Goal: Task Accomplishment & Management: Complete application form

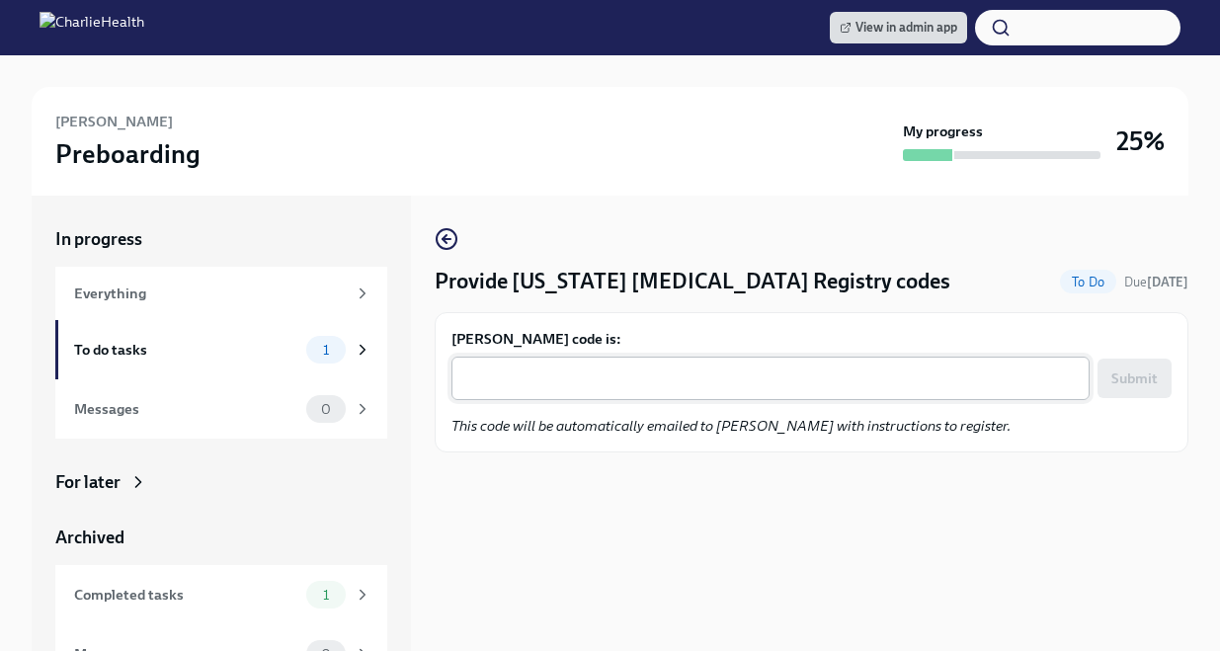
click at [517, 377] on textarea "[PERSON_NAME] code is:" at bounding box center [770, 378] width 614 height 24
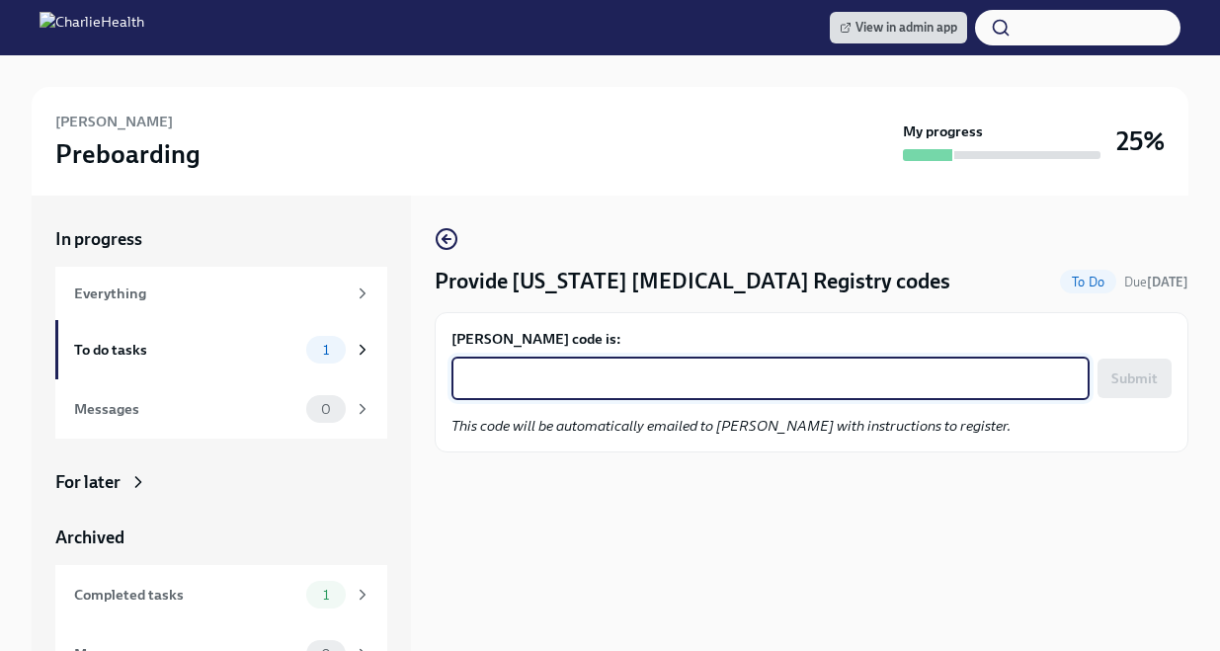
paste textarea "563H16QQ0TU1"
type textarea "563H16QQ0TU1"
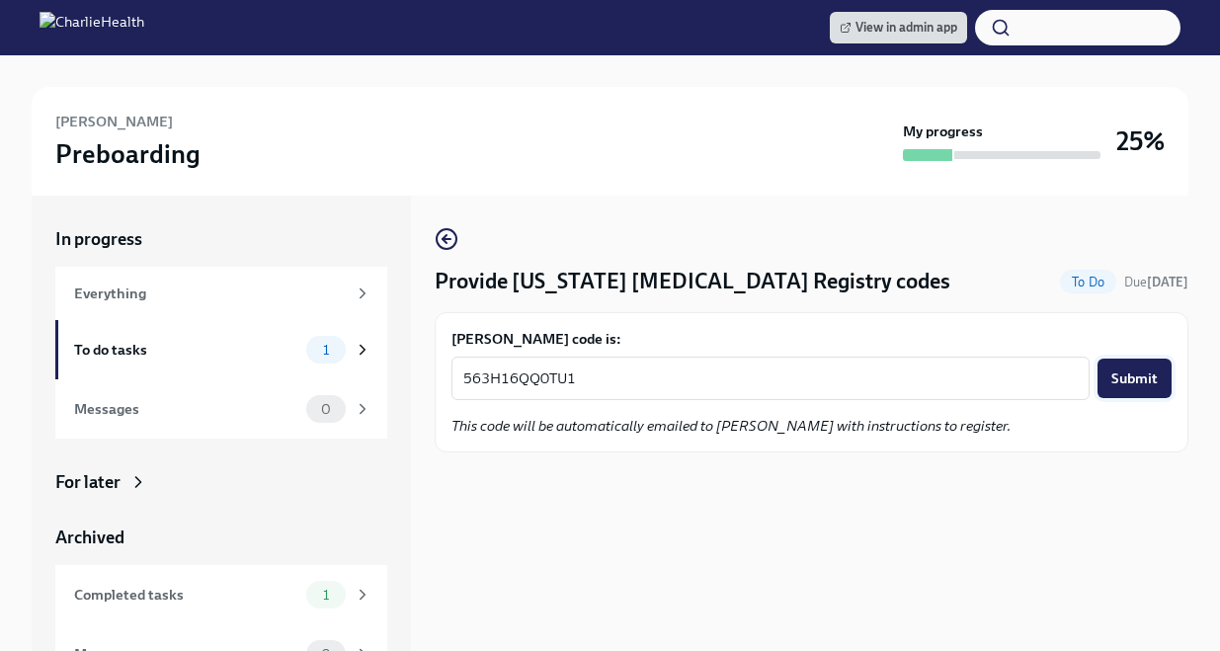
click at [1132, 387] on button "Submit" at bounding box center [1134, 377] width 74 height 39
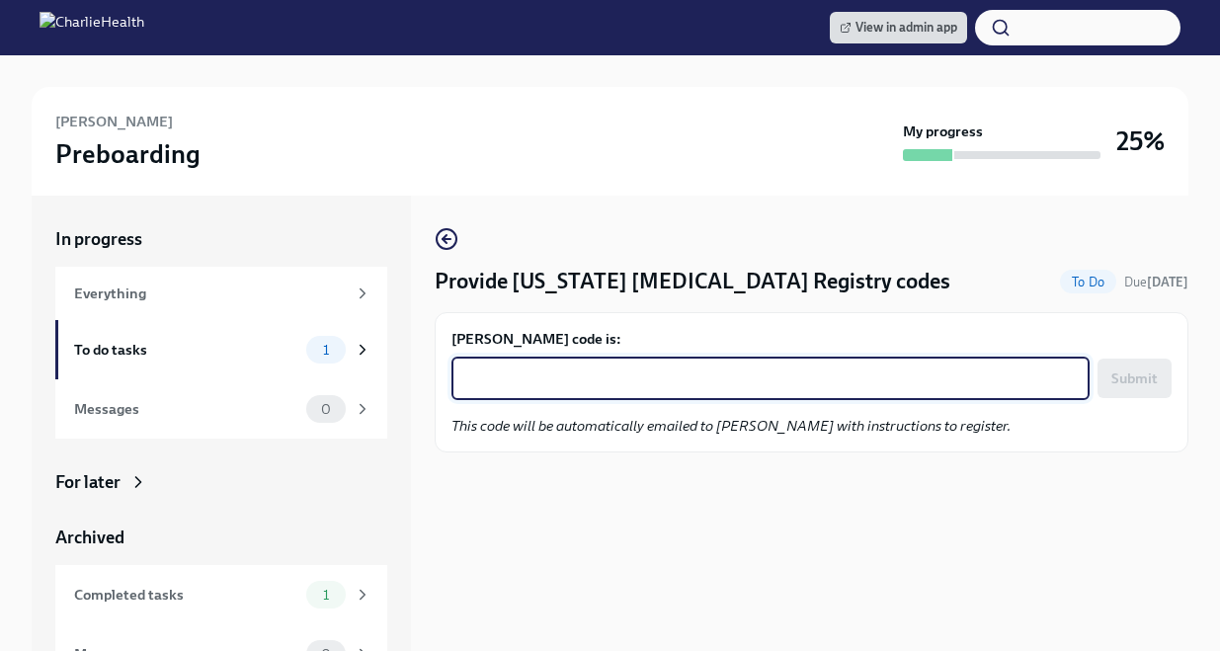
click at [535, 384] on textarea "[PERSON_NAME] code is:" at bounding box center [770, 378] width 614 height 24
paste textarea "PXJCY6KTZYF1"
type textarea "PXJCY6KTZYF1"
click at [1145, 374] on span "Submit" at bounding box center [1134, 378] width 46 height 20
